Goal: Find specific page/section: Find specific page/section

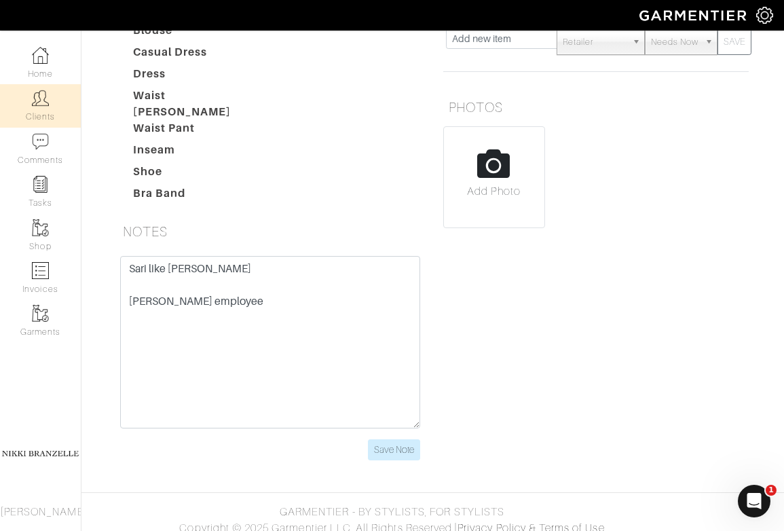
click at [46, 94] on img at bounding box center [40, 98] width 17 height 17
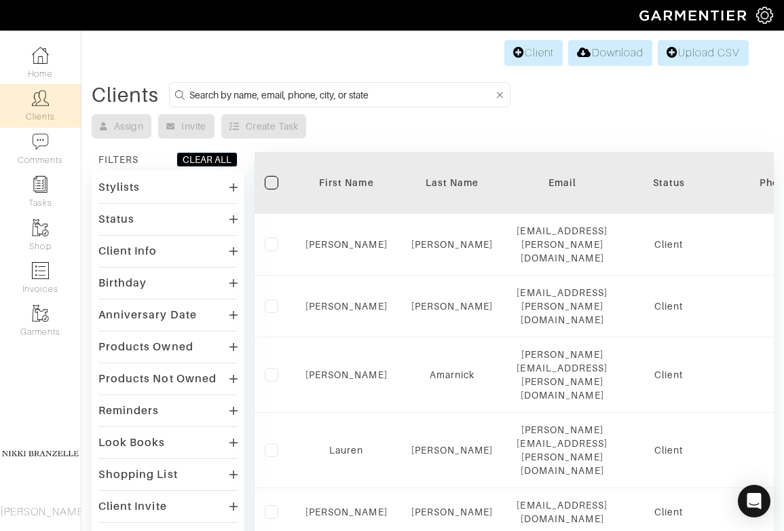
click at [333, 102] on input at bounding box center [341, 94] width 305 height 17
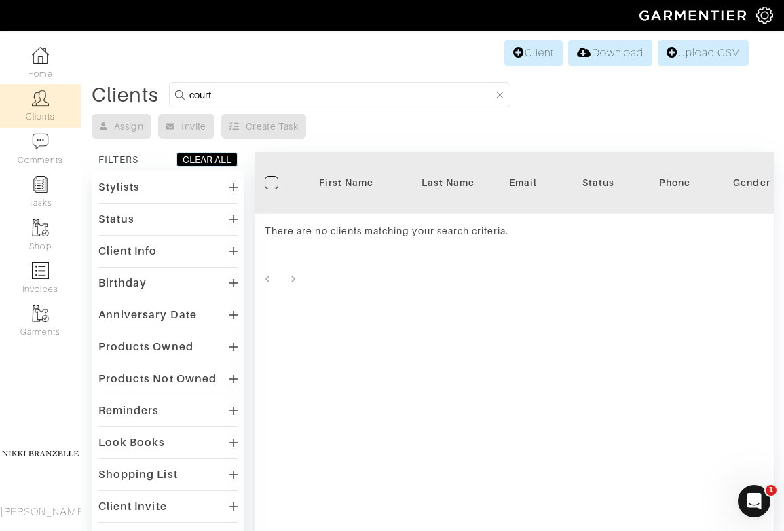
type input "[PERSON_NAME]"
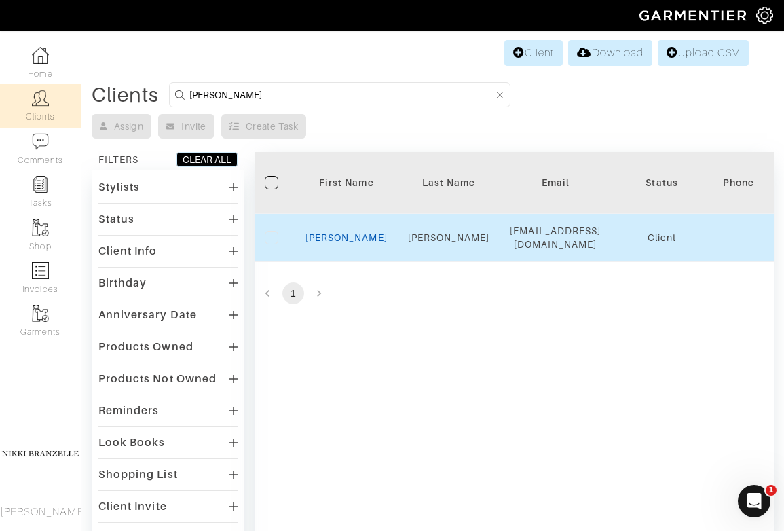
click at [344, 236] on link "[PERSON_NAME]" at bounding box center [347, 237] width 82 height 11
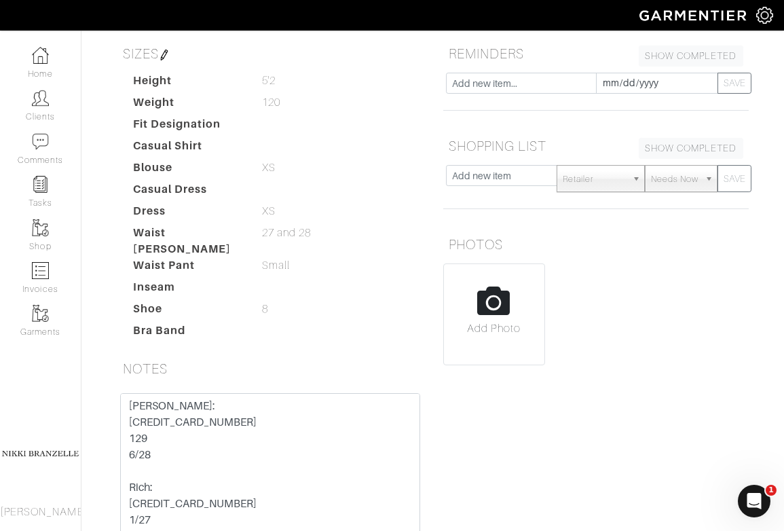
scroll to position [227, 0]
